Goal: Task Accomplishment & Management: Complete application form

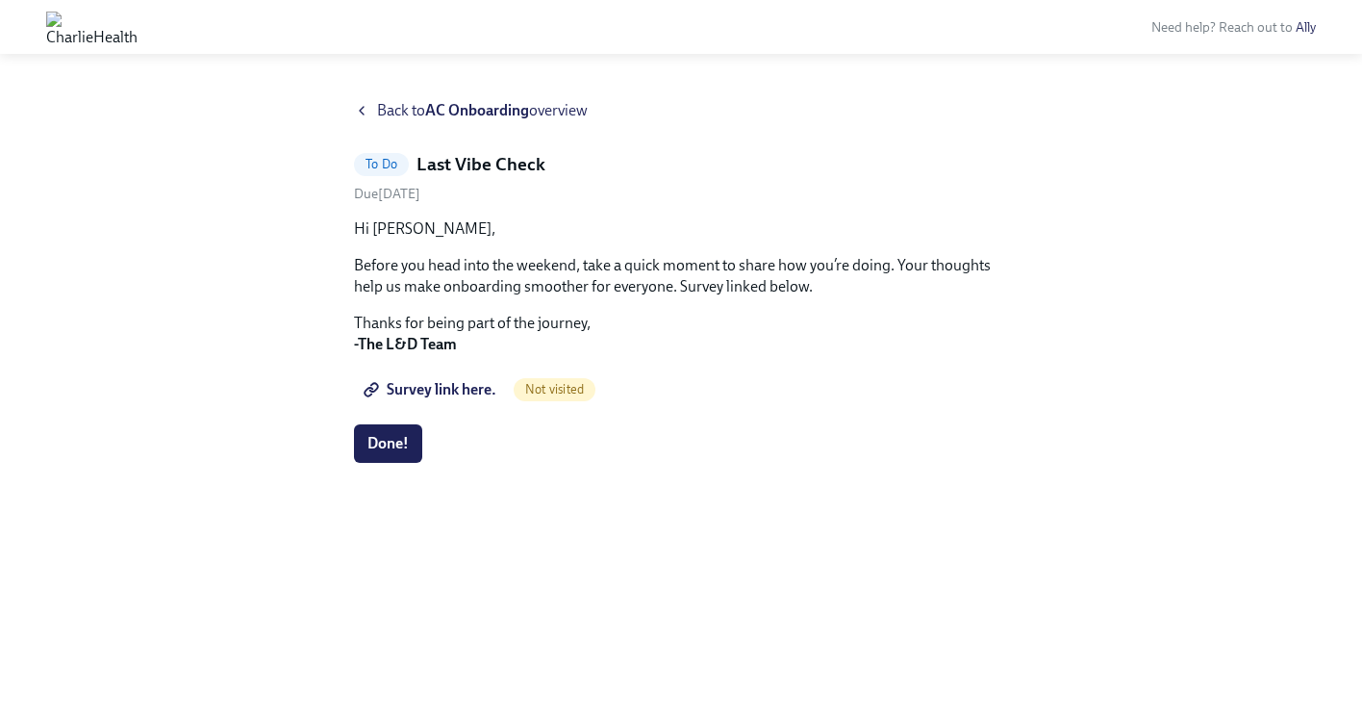
click at [441, 398] on link "Survey link here." at bounding box center [432, 389] width 156 height 38
click at [378, 438] on span "Done!" at bounding box center [388, 443] width 41 height 19
click at [478, 114] on strong "AC Onboarding" at bounding box center [477, 110] width 104 height 18
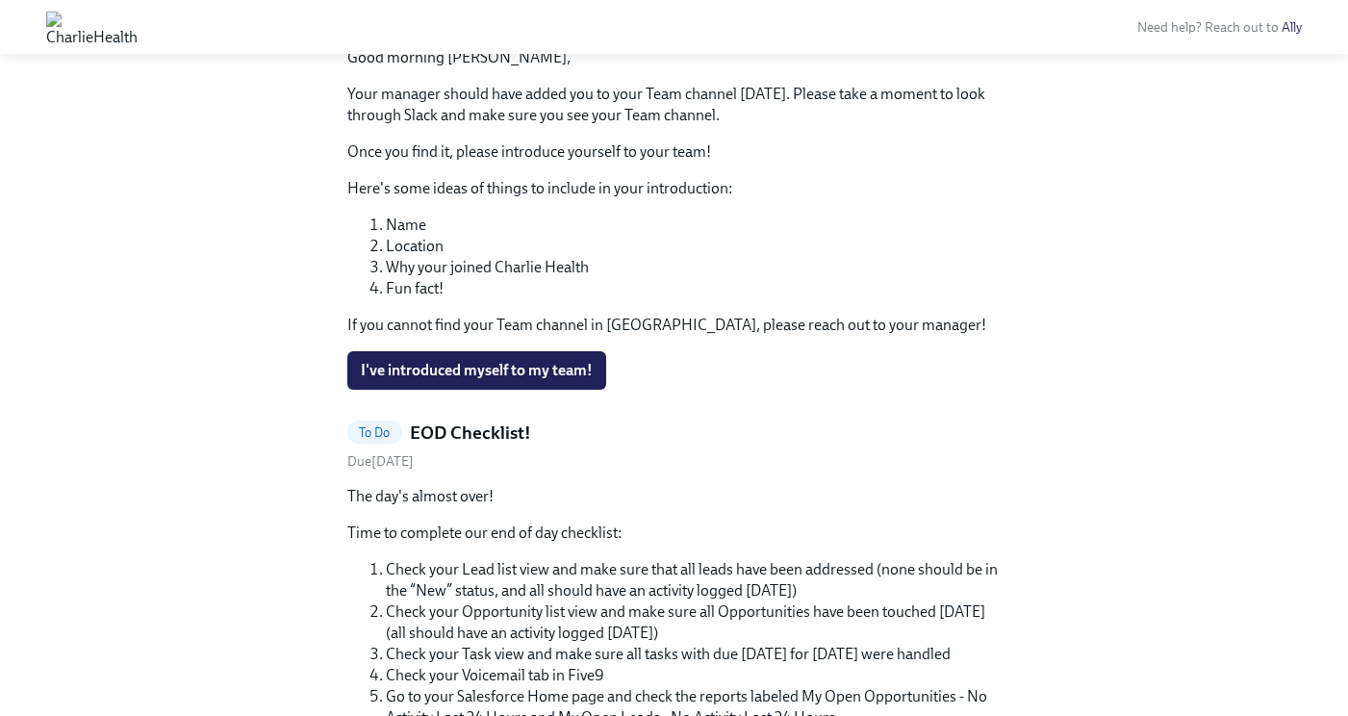
scroll to position [692, 0]
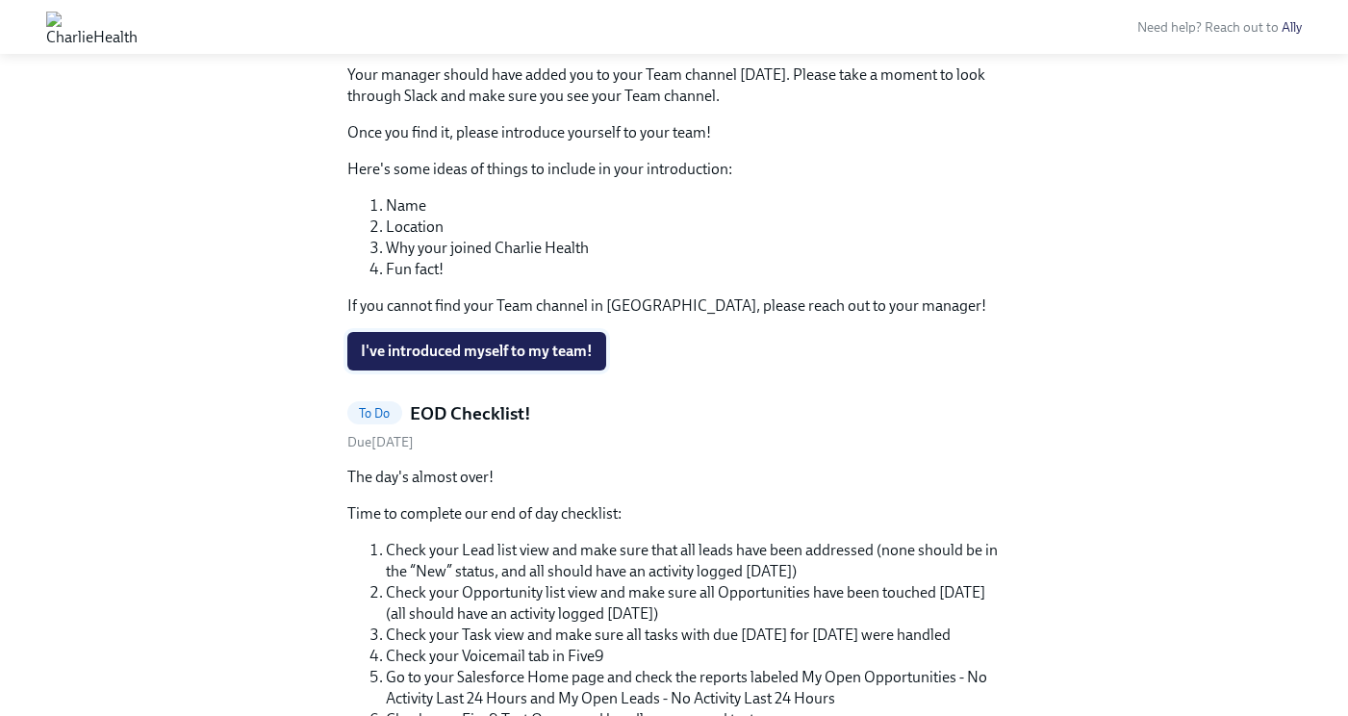
click at [485, 345] on span "I've introduced myself to my team!" at bounding box center [477, 351] width 232 height 19
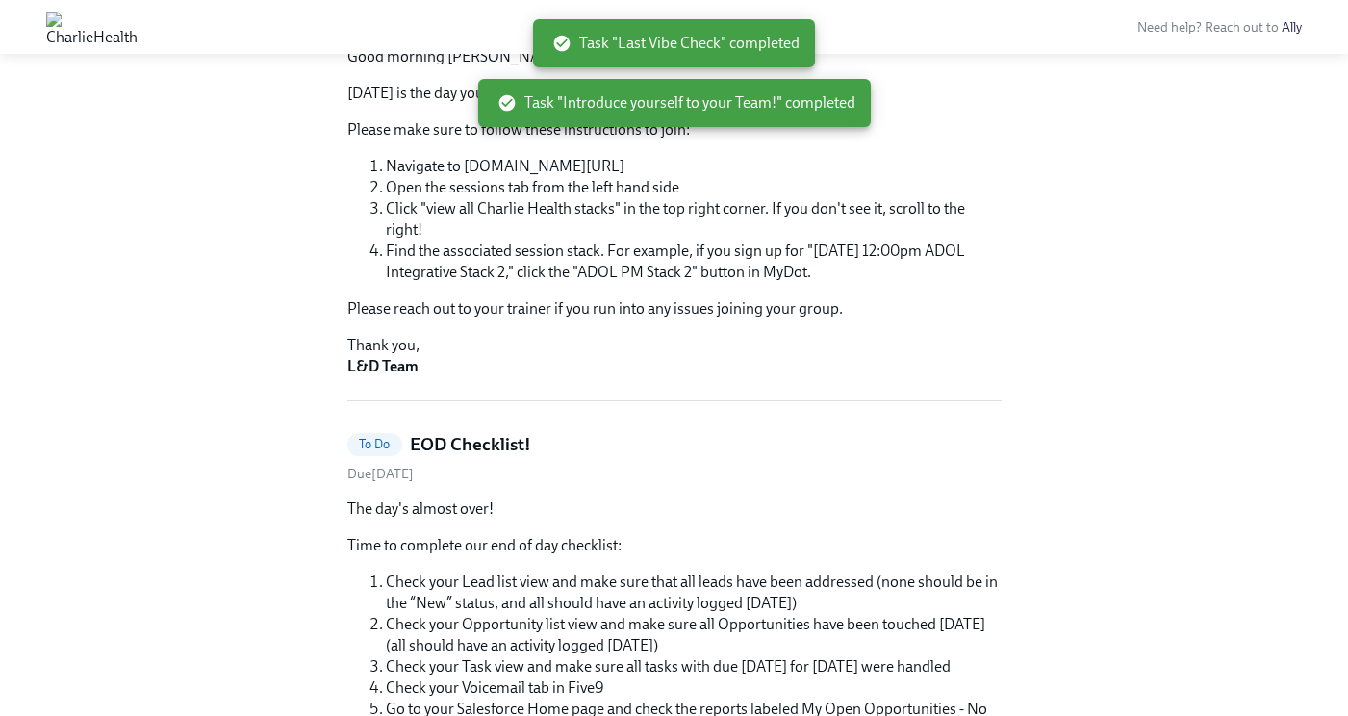
scroll to position [466, 0]
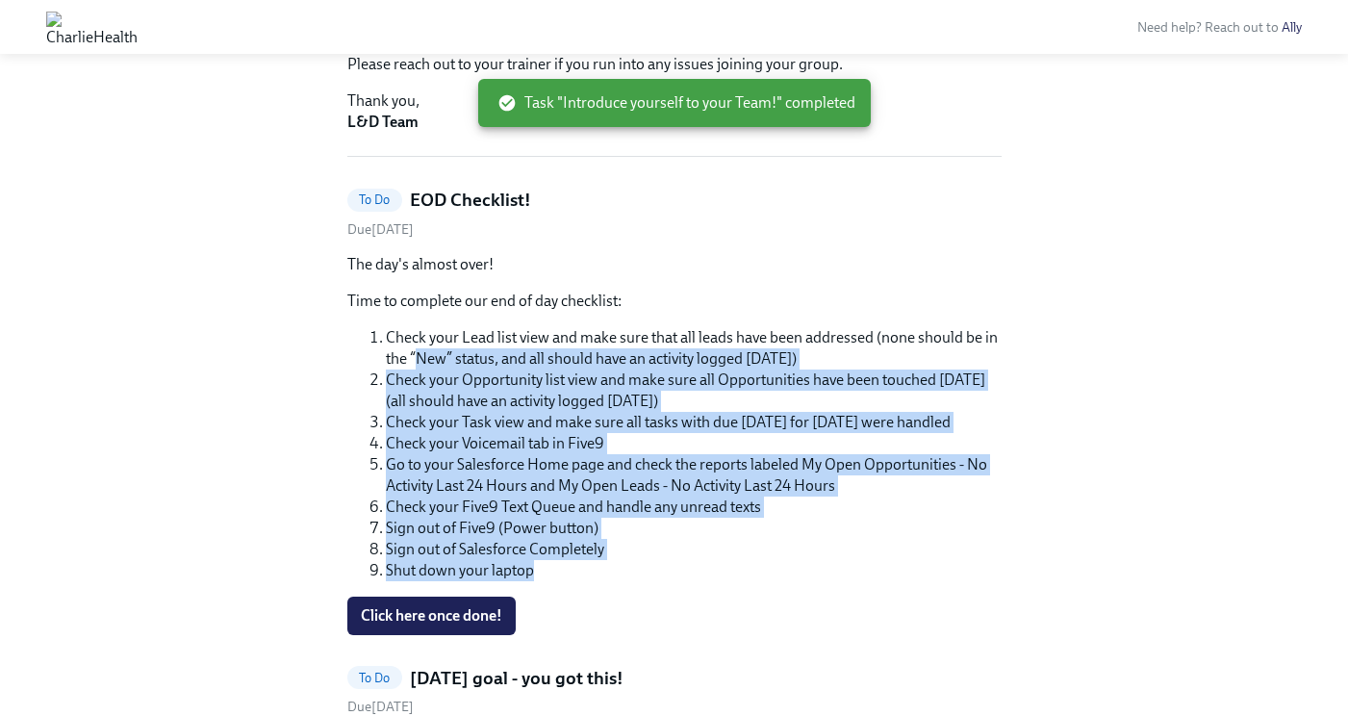
drag, startPoint x: 415, startPoint y: 347, endPoint x: 552, endPoint y: 584, distance: 273.8
click at [552, 584] on div "The day's almost over! Time to complete our end of day checklist: Check your Le…" at bounding box center [674, 444] width 654 height 381
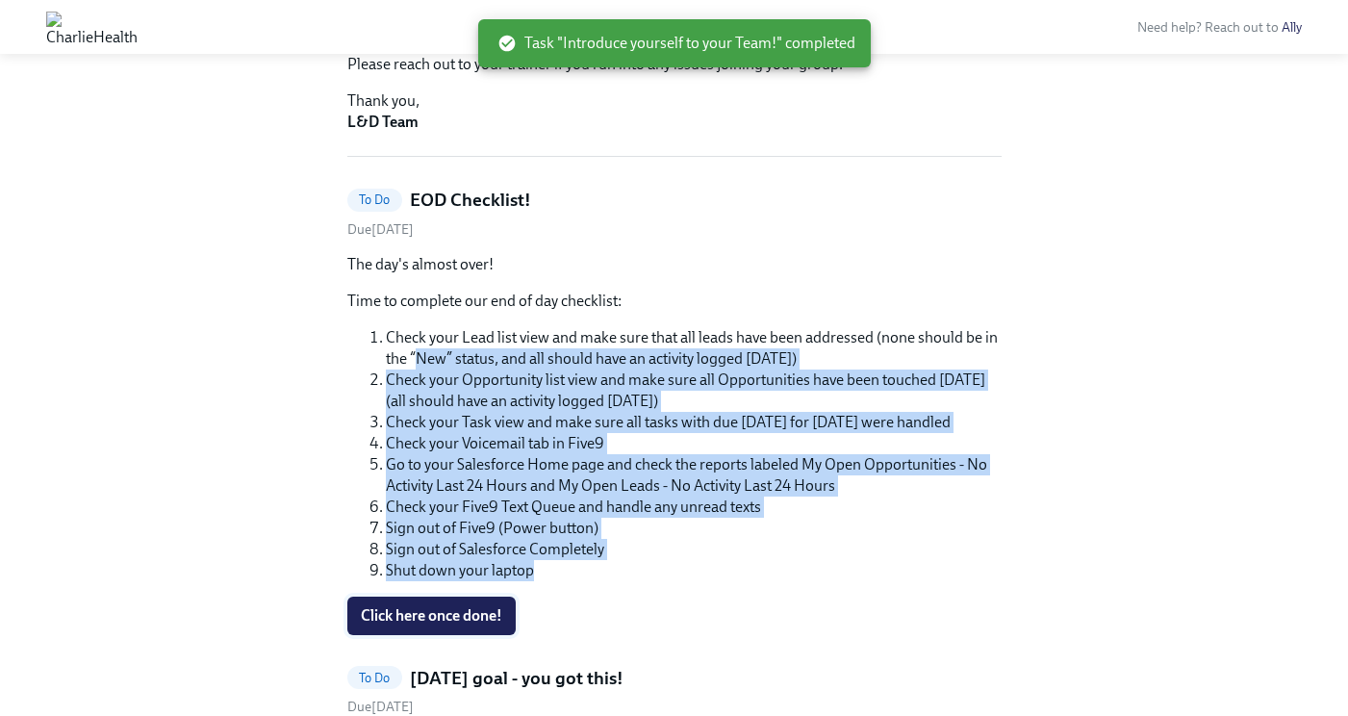
click at [478, 608] on span "Click here once done!" at bounding box center [431, 615] width 141 height 19
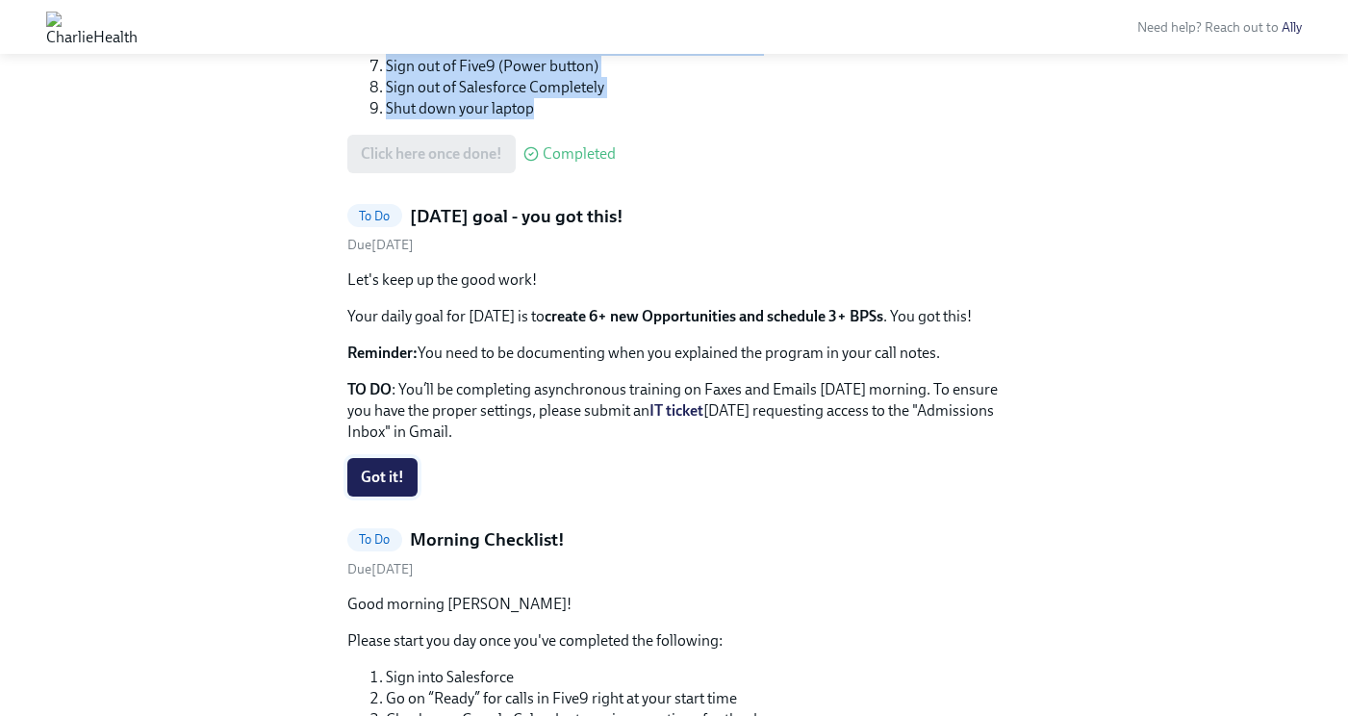
scroll to position [450, 0]
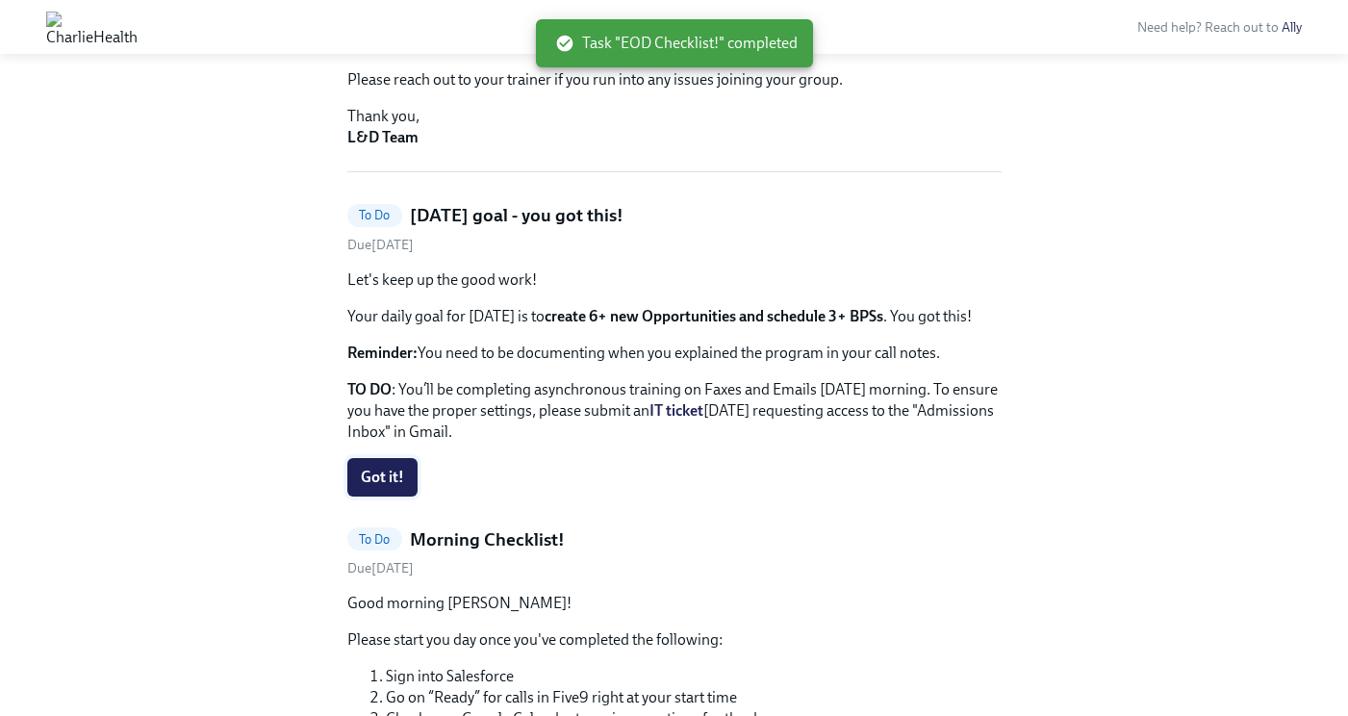
click at [384, 471] on span "Got it!" at bounding box center [382, 477] width 43 height 19
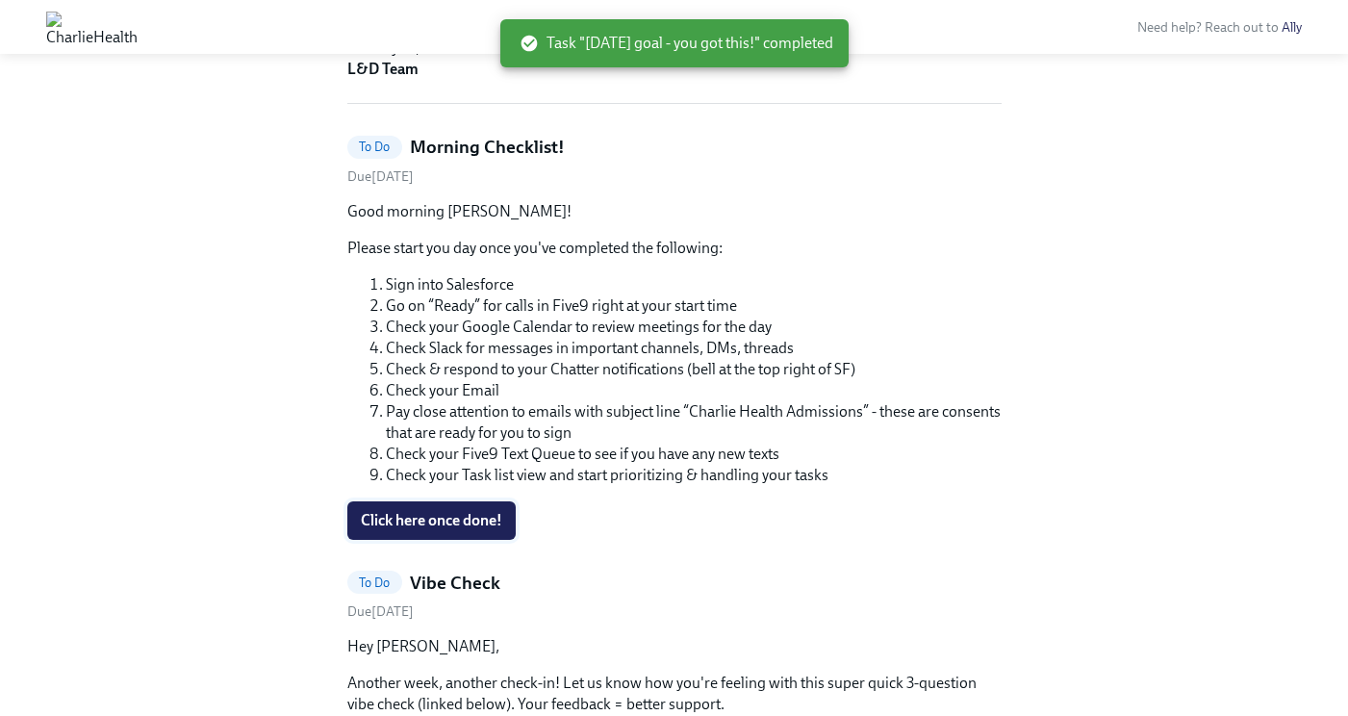
scroll to position [520, 0]
click at [415, 516] on span "Click here once done!" at bounding box center [431, 519] width 141 height 19
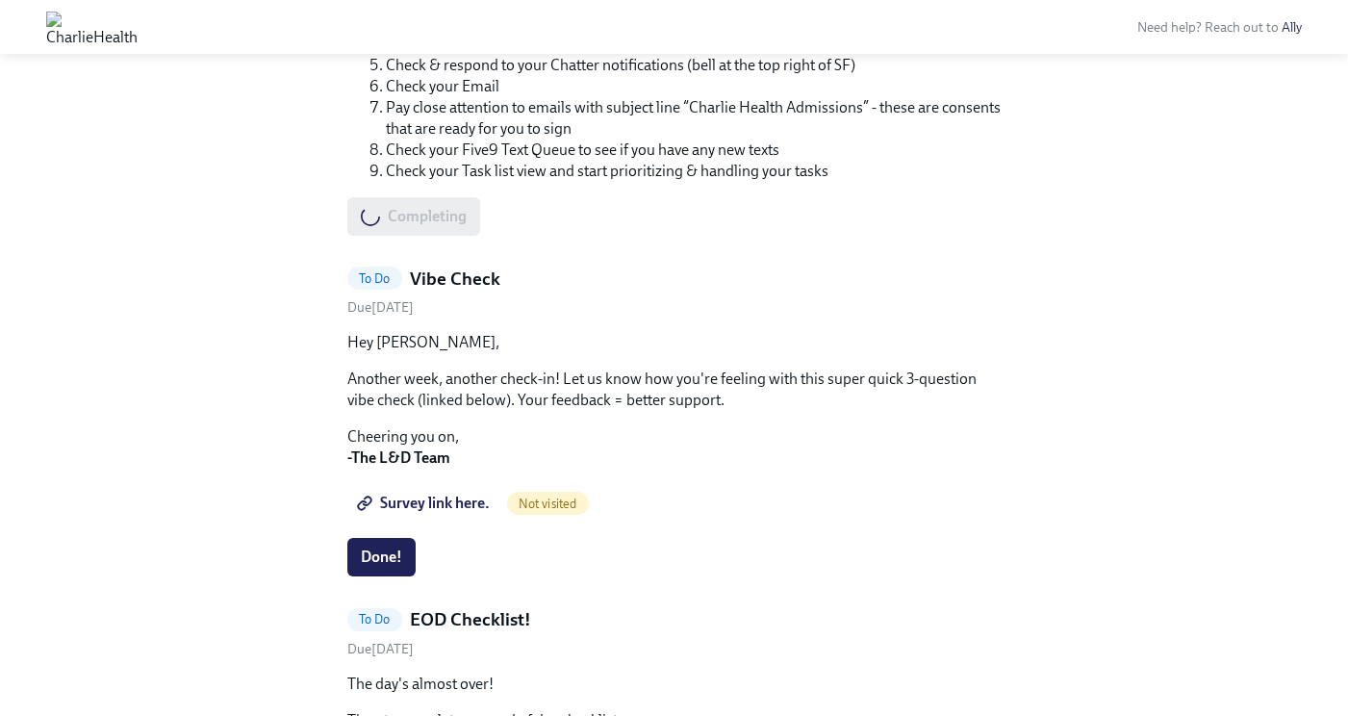
scroll to position [852, 0]
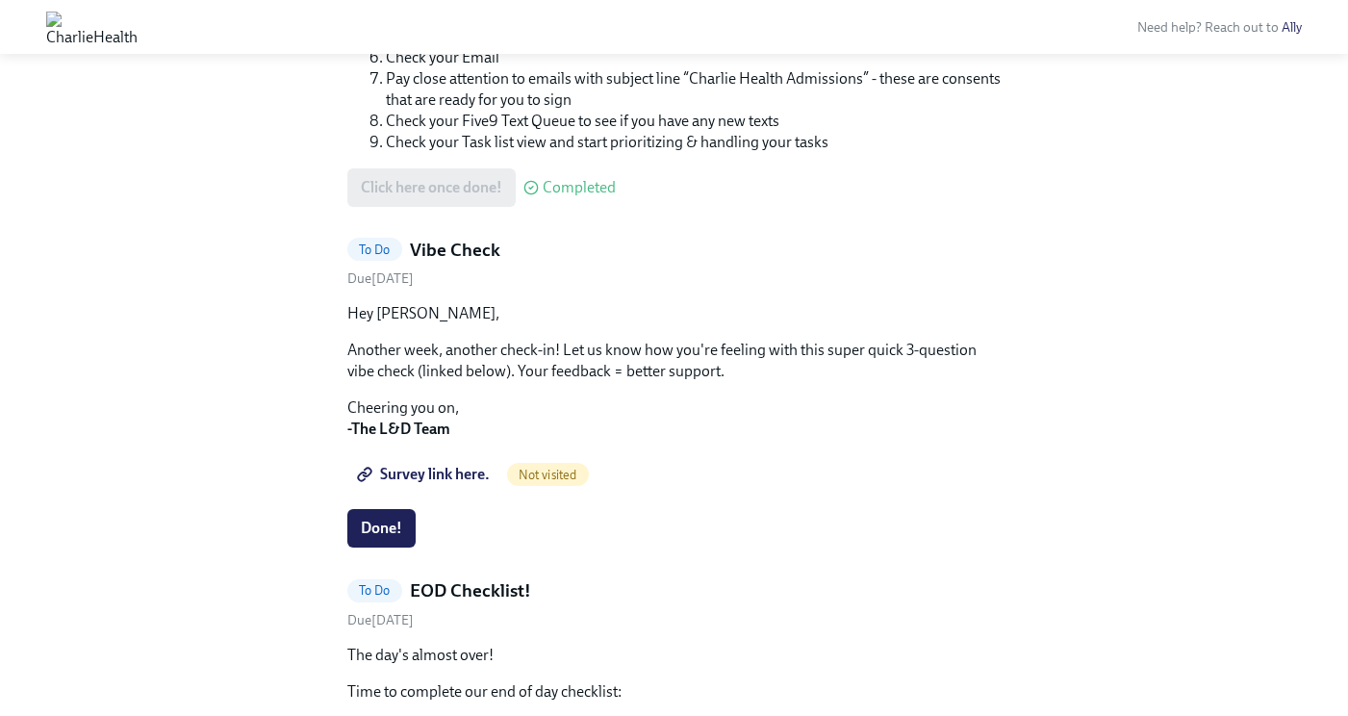
click at [434, 476] on span "Survey link here." at bounding box center [425, 474] width 129 height 19
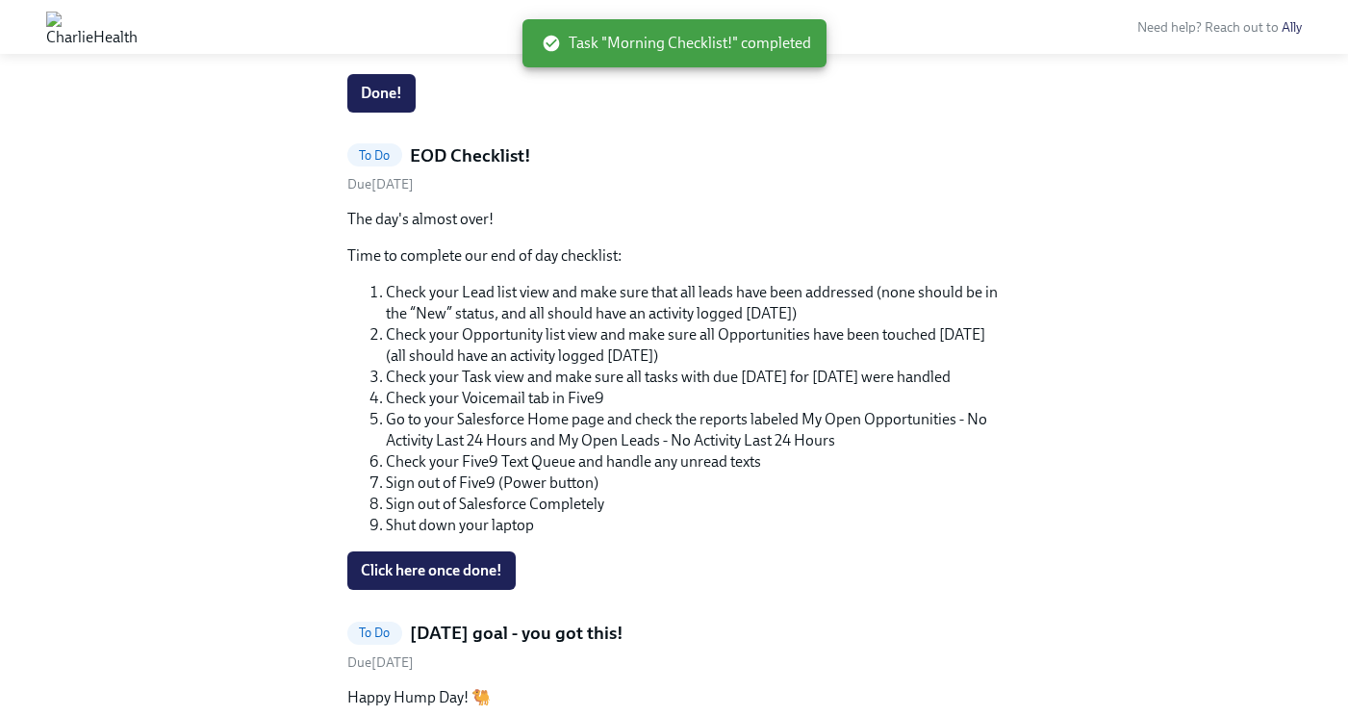
scroll to position [417, 0]
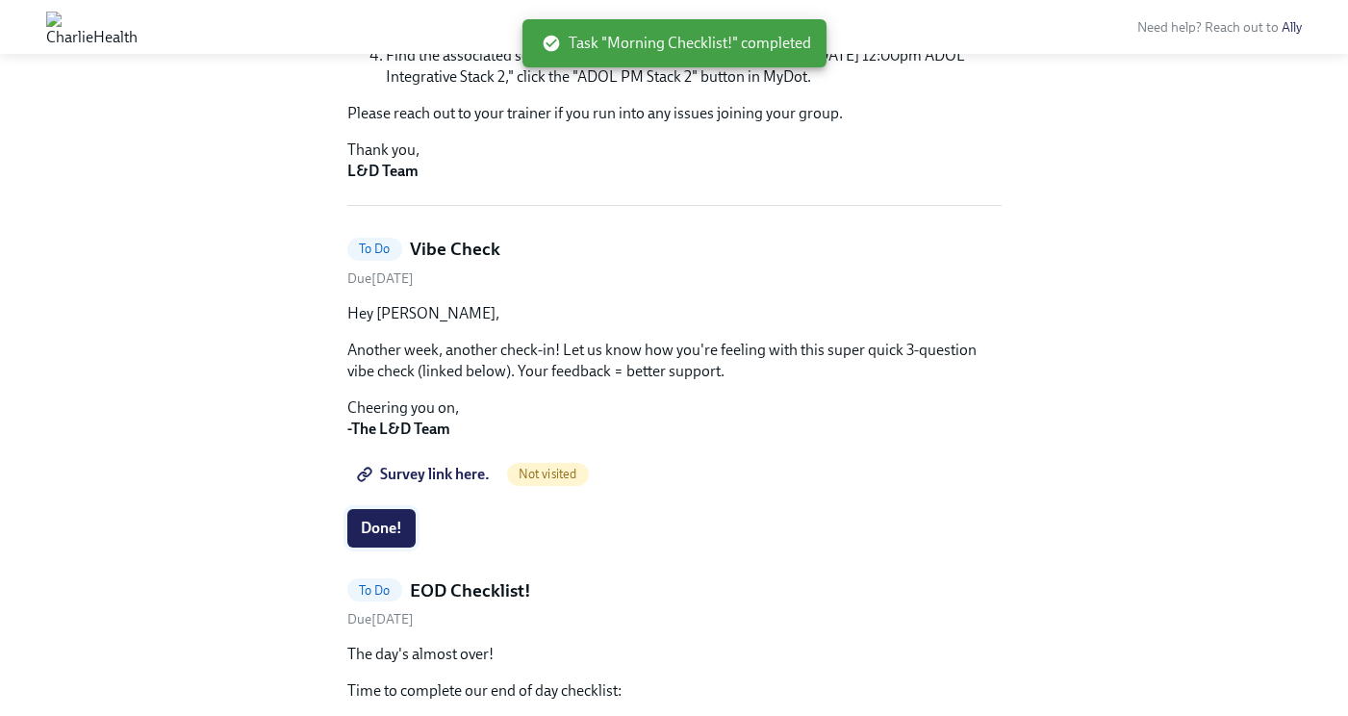
click at [355, 527] on button "Done!" at bounding box center [381, 528] width 68 height 38
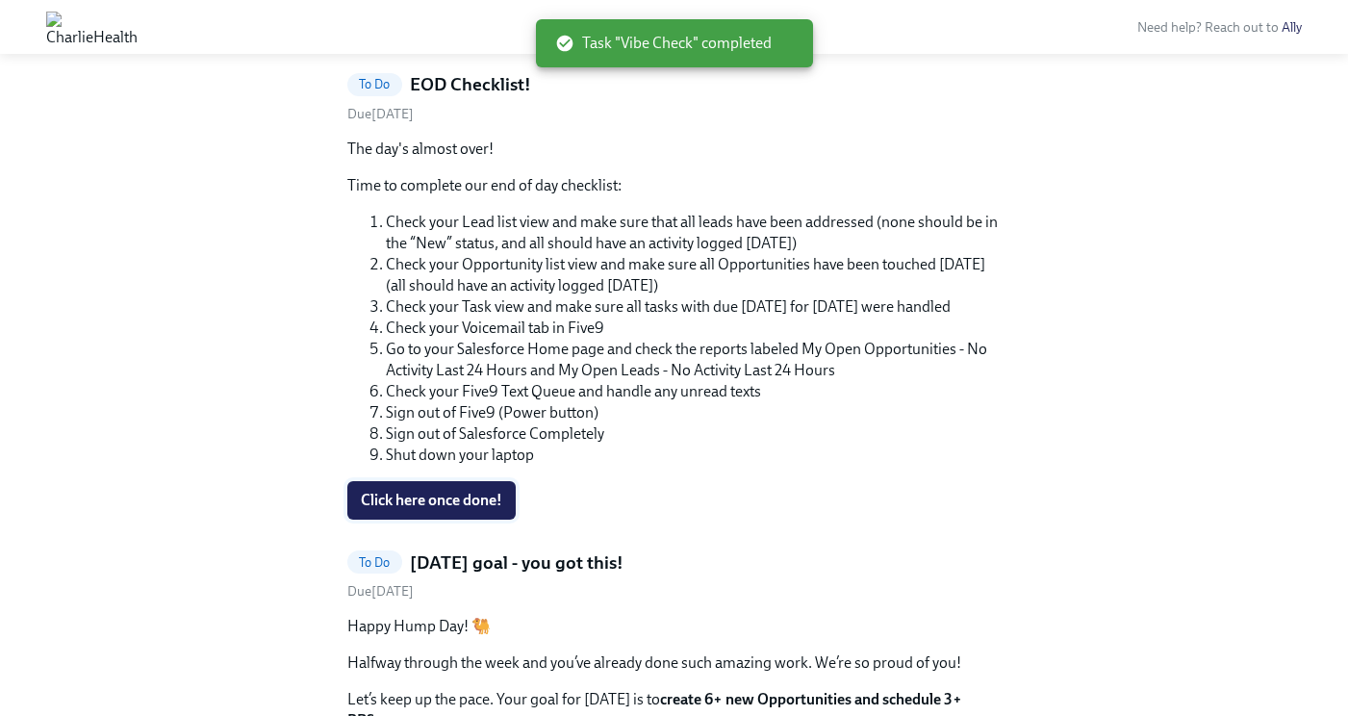
click at [467, 494] on span "Click here once done!" at bounding box center [431, 500] width 141 height 19
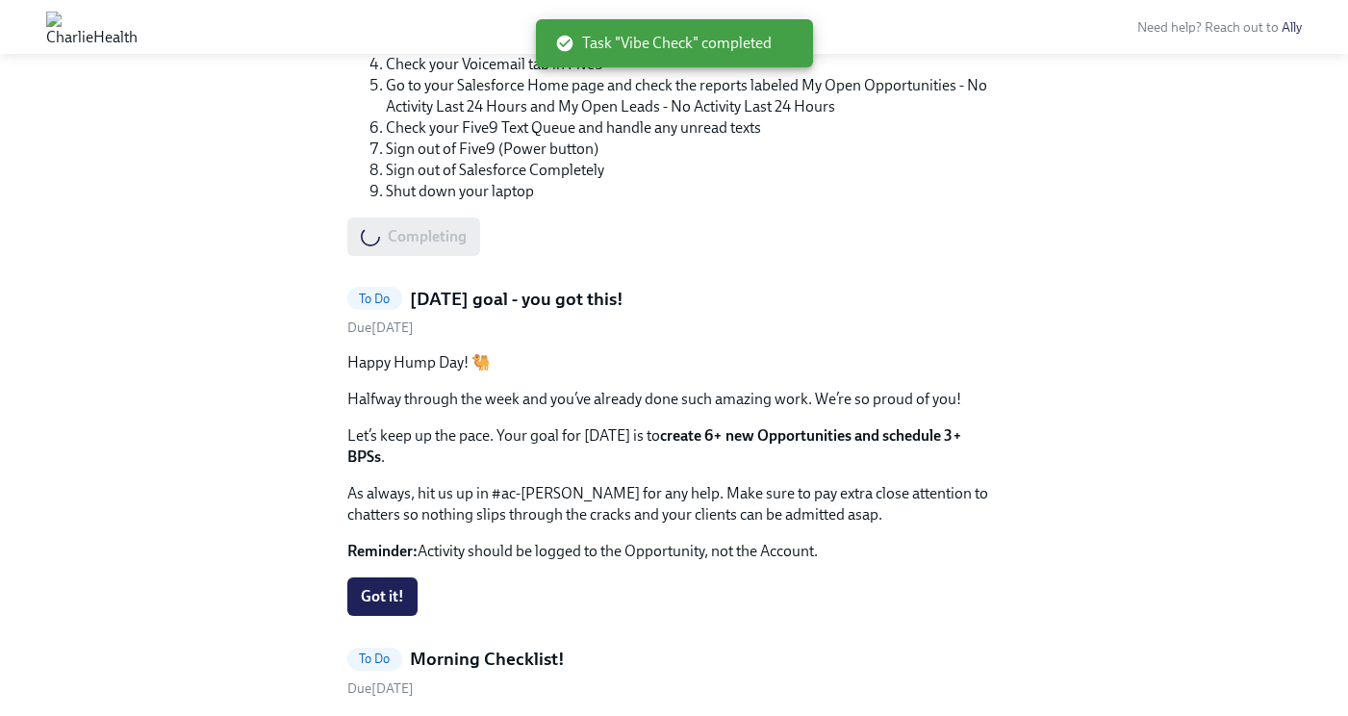
scroll to position [984, 0]
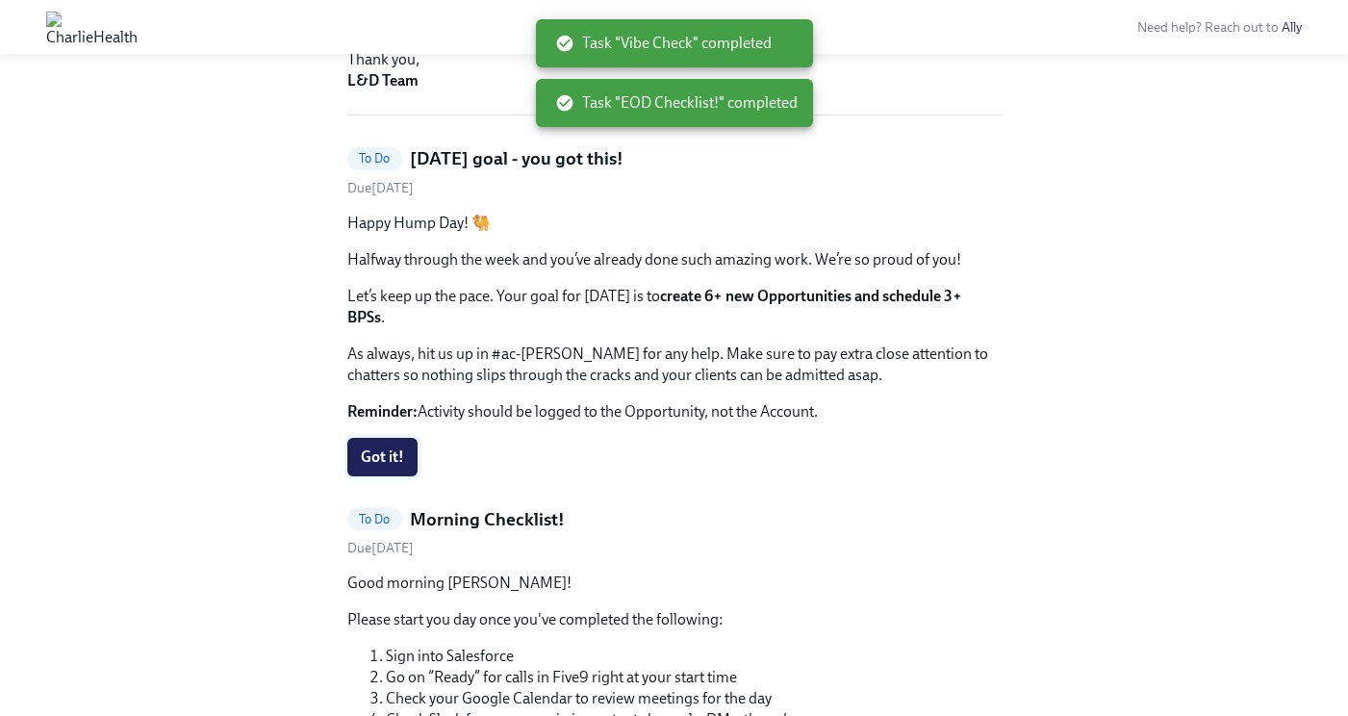
click at [377, 450] on button "Got it!" at bounding box center [382, 457] width 70 height 38
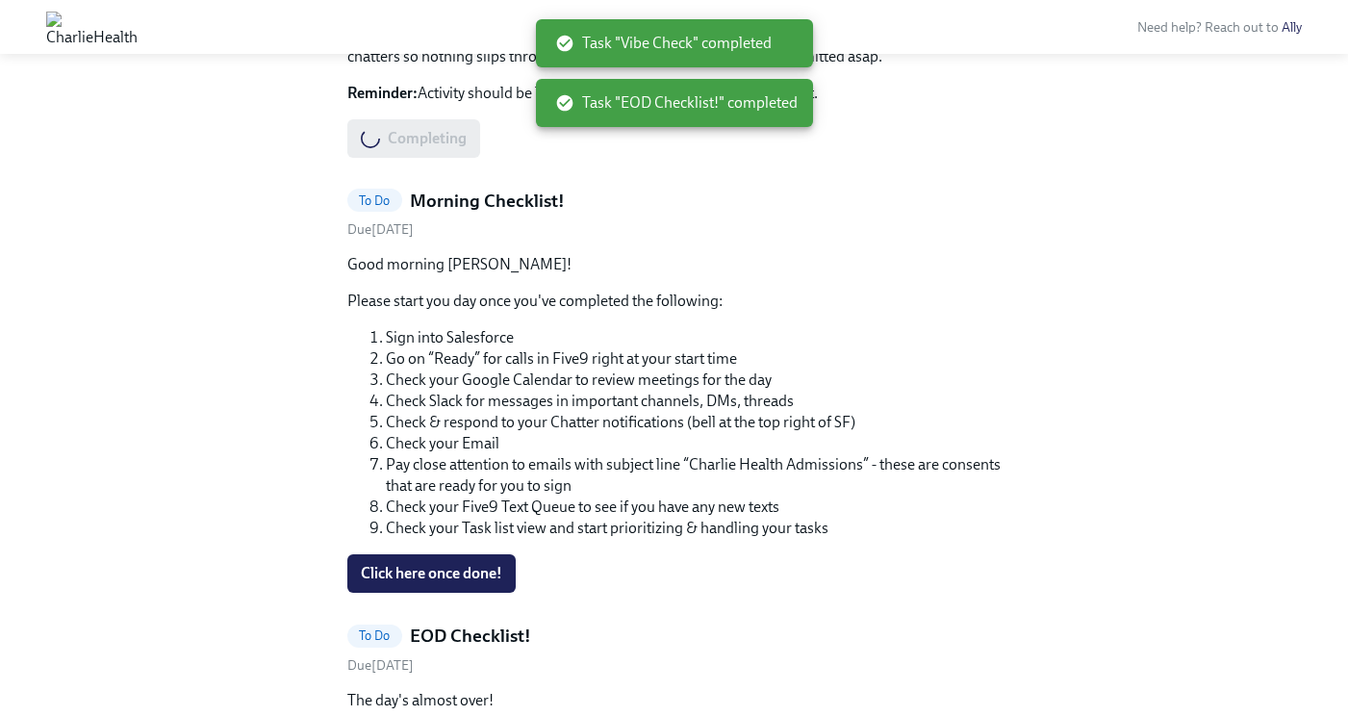
scroll to position [936, 0]
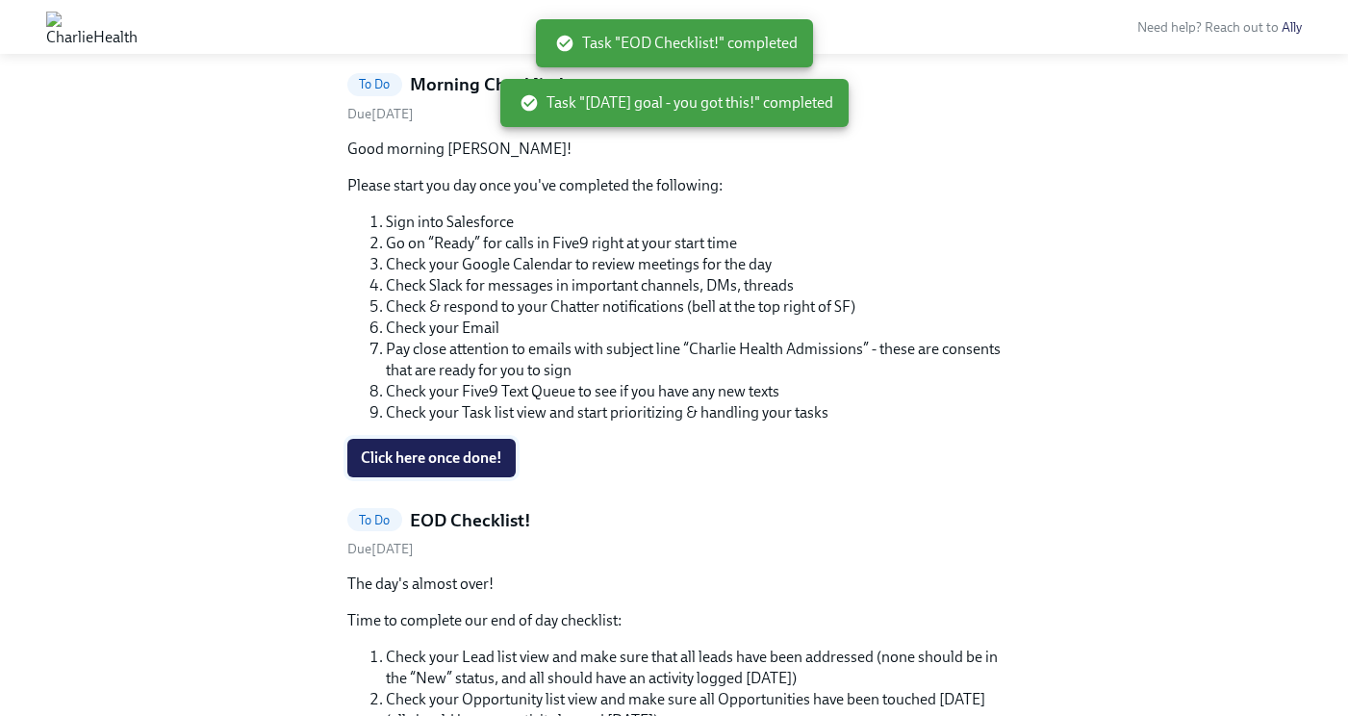
click at [456, 452] on span "Click here once done!" at bounding box center [431, 457] width 141 height 19
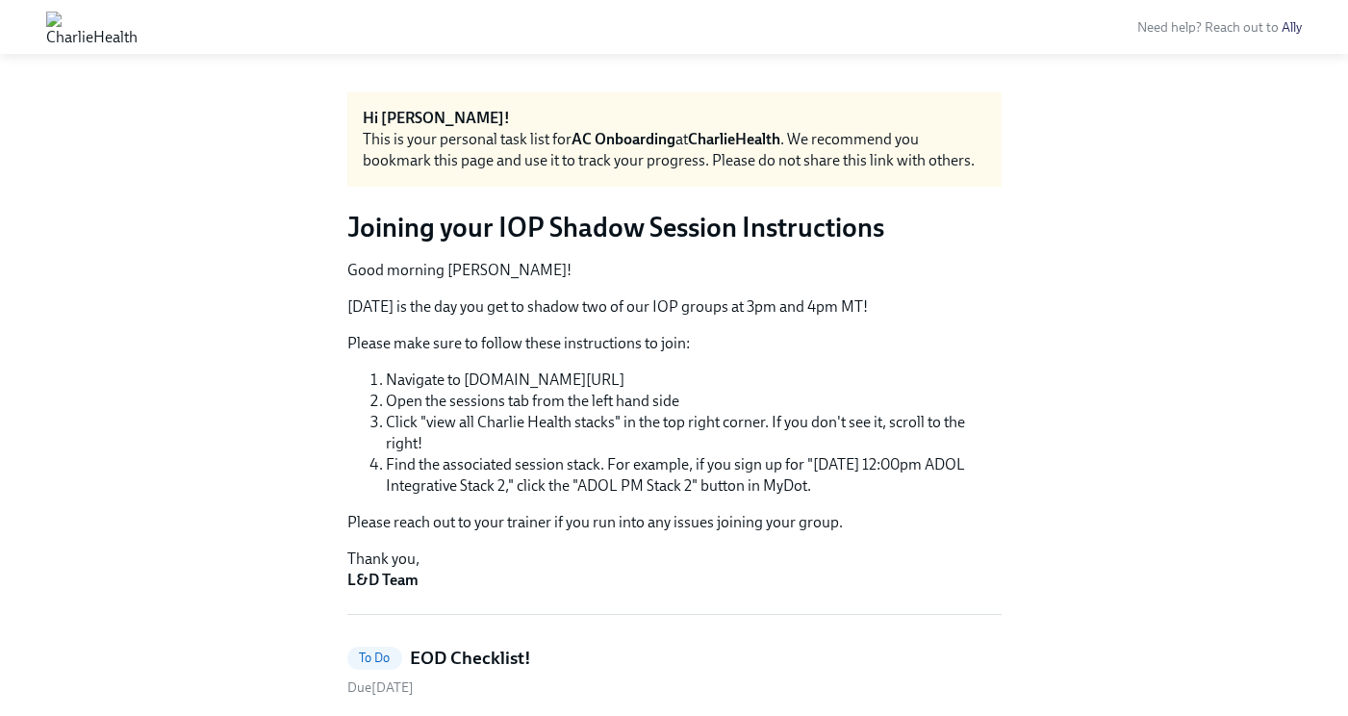
scroll to position [0, 0]
